Goal: Navigation & Orientation: Understand site structure

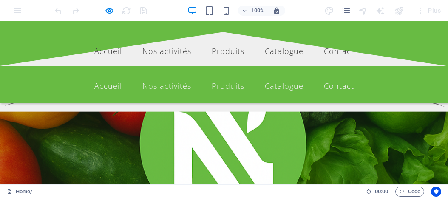
scroll to position [76, 0]
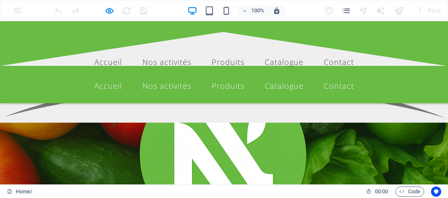
click at [223, 104] on icon at bounding box center [224, 97] width 13 height 13
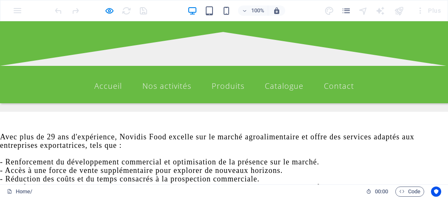
scroll to position [71, 0]
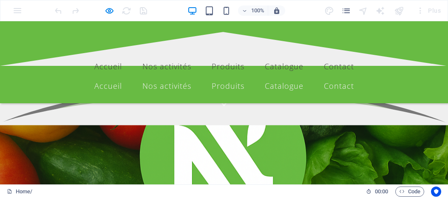
click at [34, 75] on ul "Accueil Nos activités Produits fruits & légumes Viandes & poissons Agroalimenta…" at bounding box center [224, 85] width 428 height 21
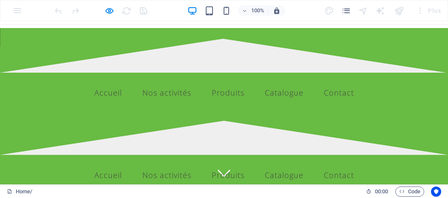
scroll to position [0, 0]
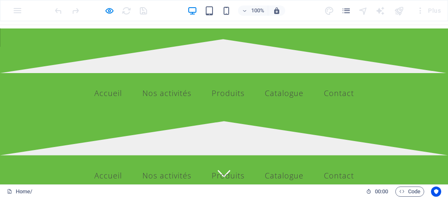
click at [58, 83] on ul "Accueil Nos activités Produits fruits & légumes Viandes & poissons Agroalimenta…" at bounding box center [224, 93] width 428 height 21
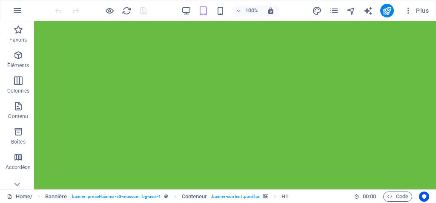
scroll to position [1665, 0]
